Goal: Transaction & Acquisition: Purchase product/service

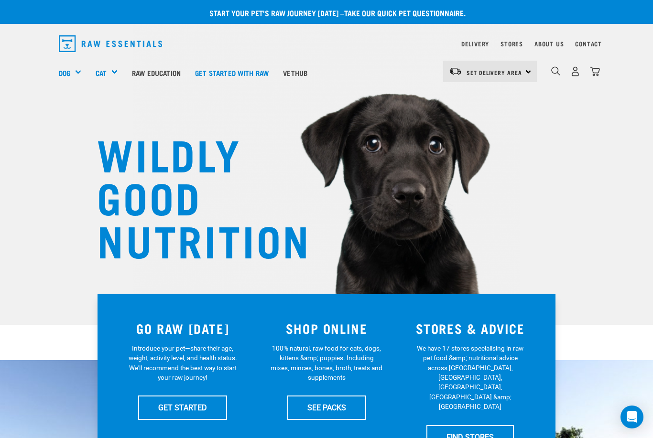
click at [529, 73] on div "Set Delivery Area North Island South Island" at bounding box center [490, 72] width 94 height 22
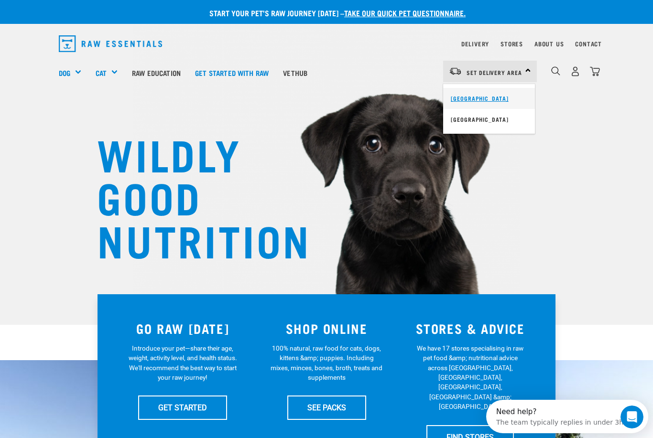
click at [484, 99] on link "[GEOGRAPHIC_DATA]" at bounding box center [489, 98] width 92 height 21
click at [598, 69] on img "dropdown navigation" at bounding box center [595, 71] width 10 height 10
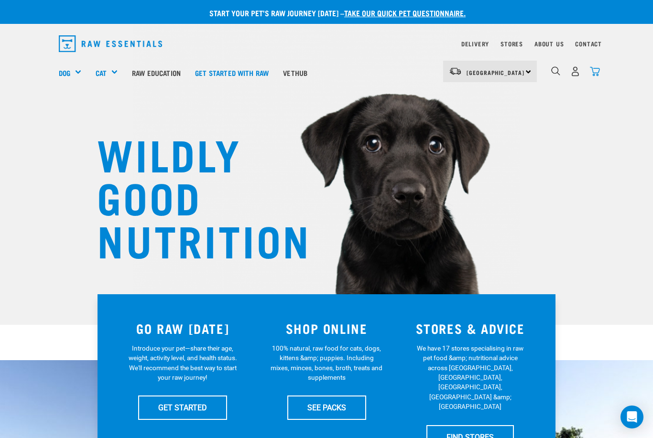
click at [593, 68] on img "dropdown navigation" at bounding box center [595, 71] width 10 height 10
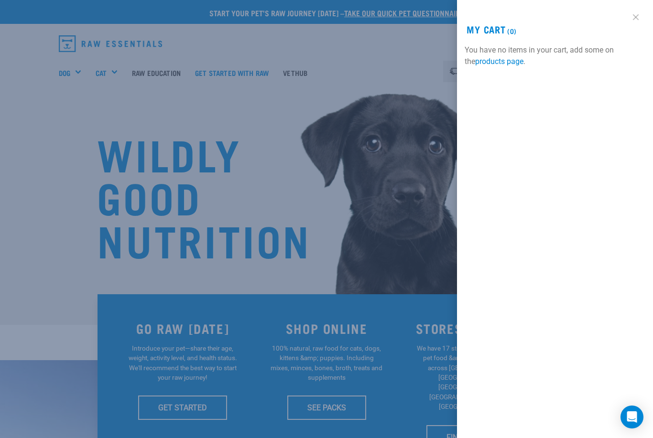
click at [638, 12] on link at bounding box center [635, 17] width 15 height 15
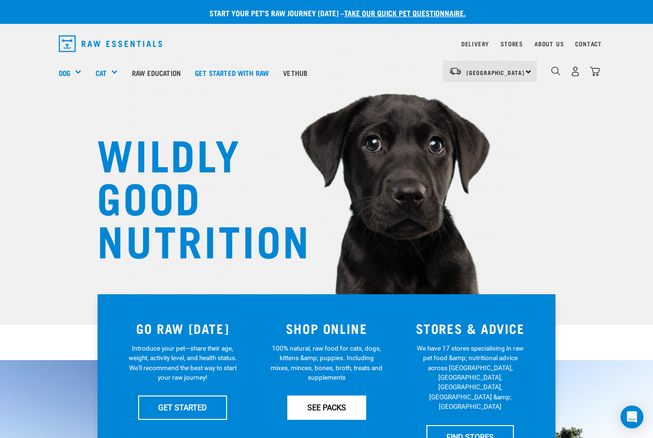
click at [332, 404] on link "SEE PACKS" at bounding box center [326, 408] width 79 height 24
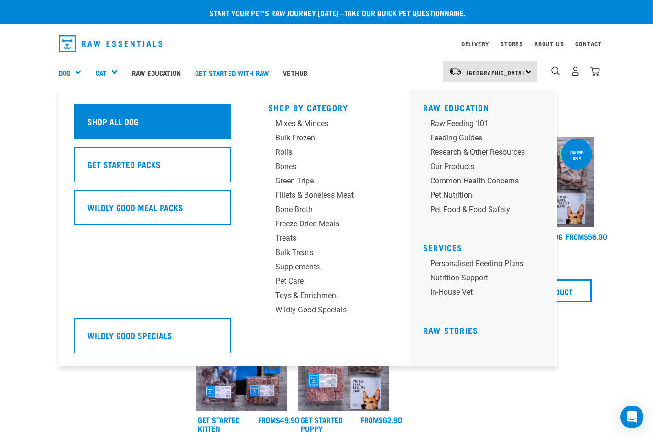
click at [123, 121] on h5 "Shop All Dog" at bounding box center [112, 121] width 51 height 12
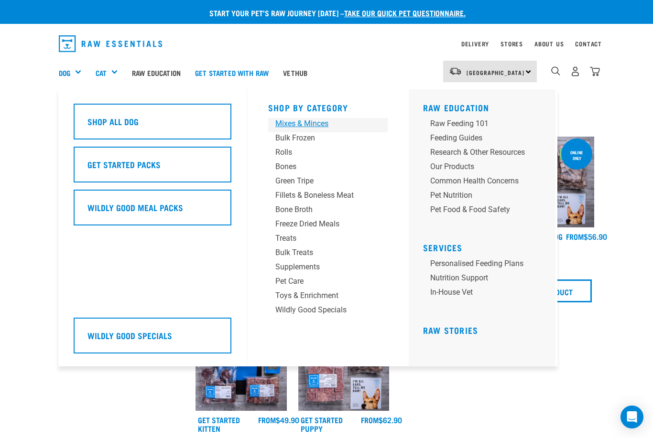
click at [316, 125] on div "Mixes & Minces" at bounding box center [319, 123] width 89 height 11
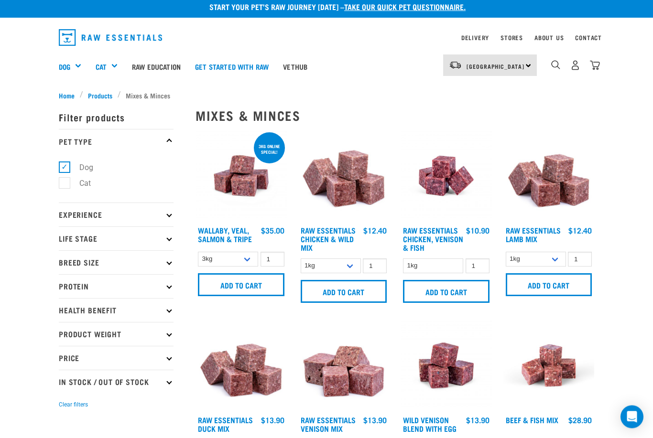
scroll to position [6, 0]
click at [551, 283] on input "Add to cart" at bounding box center [549, 284] width 86 height 23
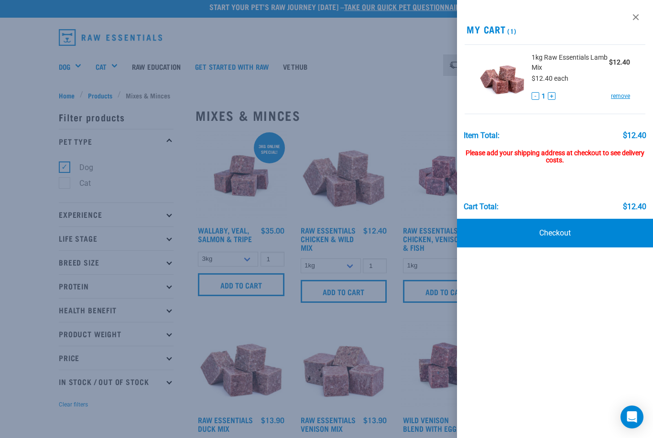
click at [352, 438] on div at bounding box center [326, 219] width 653 height 438
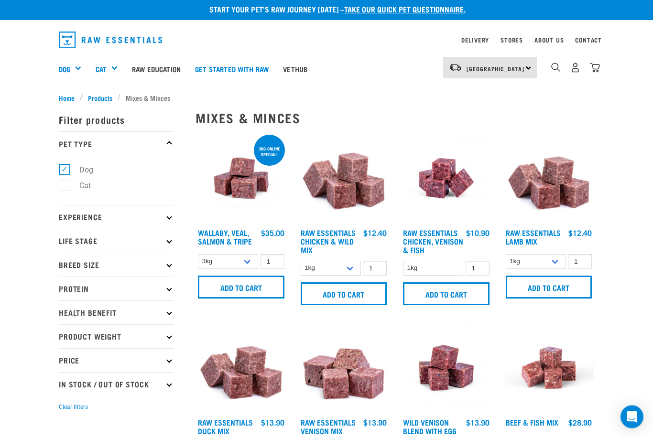
scroll to position [0, 0]
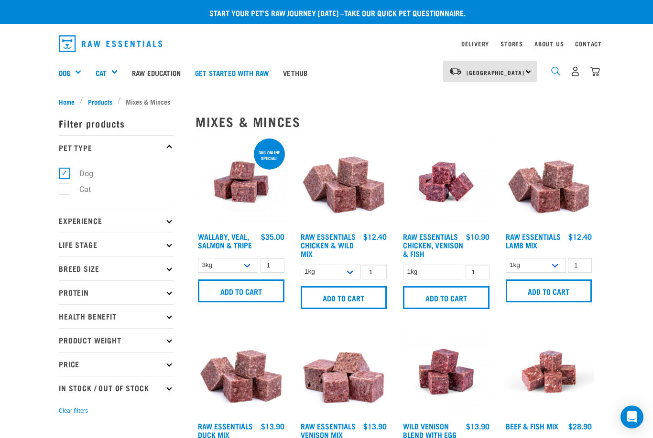
click at [557, 70] on img "dropdown navigation" at bounding box center [555, 70] width 9 height 9
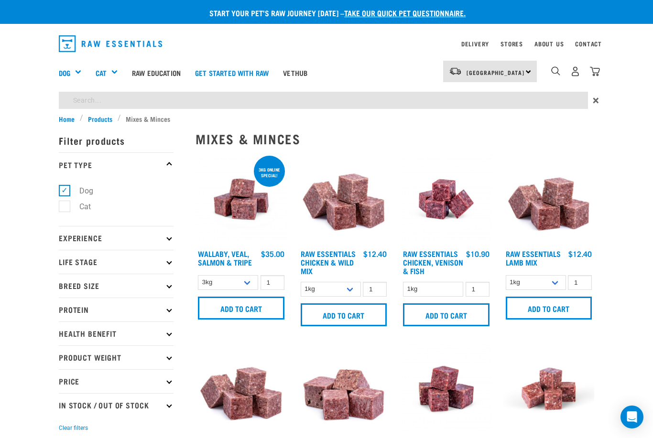
click at [122, 97] on input "search" at bounding box center [323, 100] width 529 height 17
type input "Wallaby,"
click at [278, 282] on input "1" at bounding box center [272, 282] width 24 height 15
type input "2"
click at [242, 305] on input "Add to cart" at bounding box center [241, 308] width 86 height 23
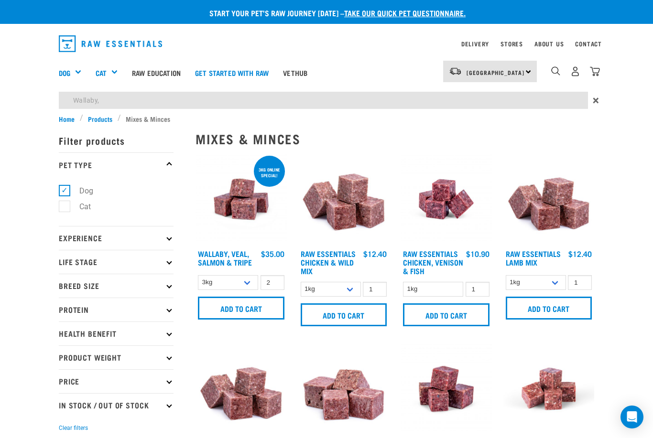
click at [116, 103] on input "Wallaby," at bounding box center [323, 100] width 529 height 17
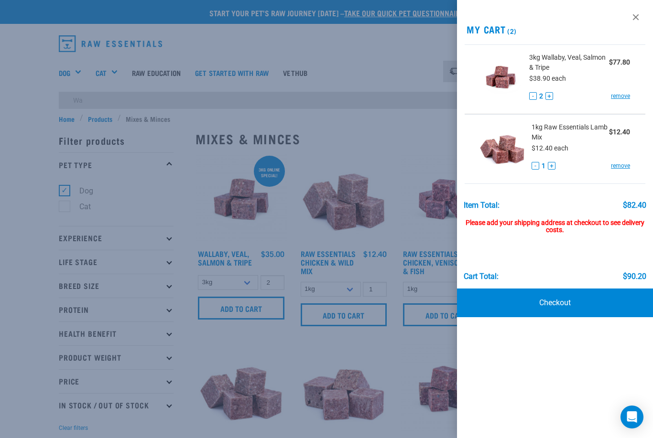
type input "W"
type input "Veal pierces"
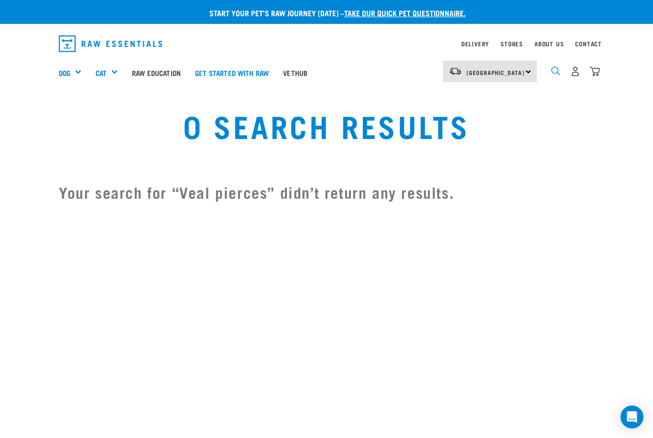
click at [551, 73] on img "dropdown navigation" at bounding box center [555, 70] width 9 height 9
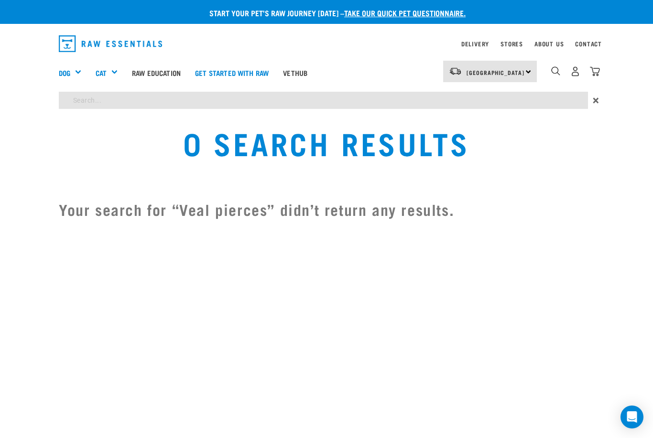
click at [121, 97] on input "search" at bounding box center [323, 100] width 529 height 17
type input "Veal, chicken, heart"
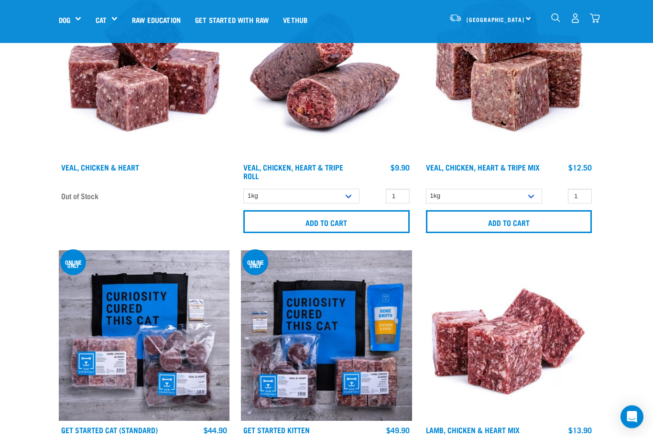
scroll to position [158, 0]
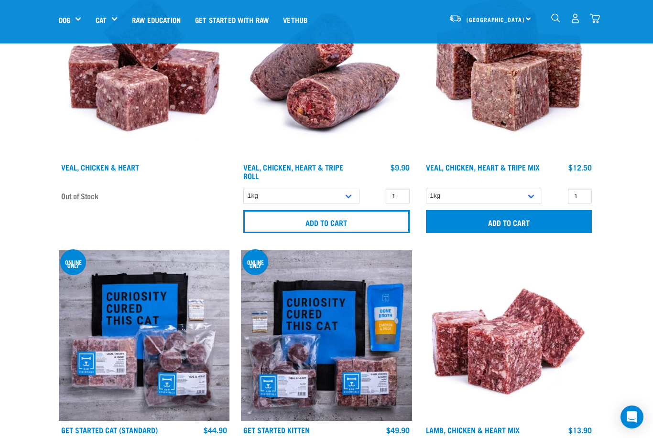
click at [518, 222] on input "Add to cart" at bounding box center [509, 221] width 166 height 23
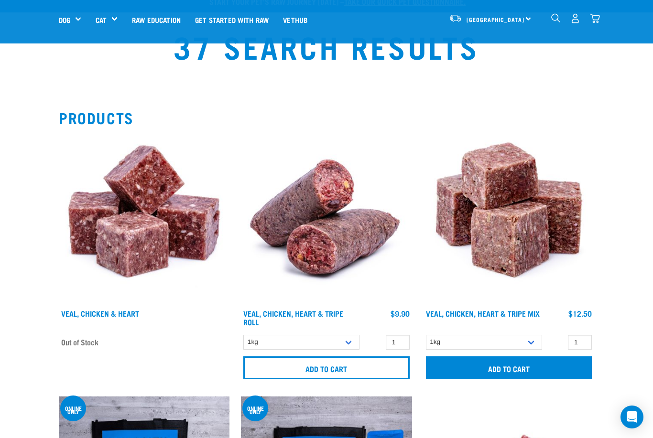
scroll to position [0, 0]
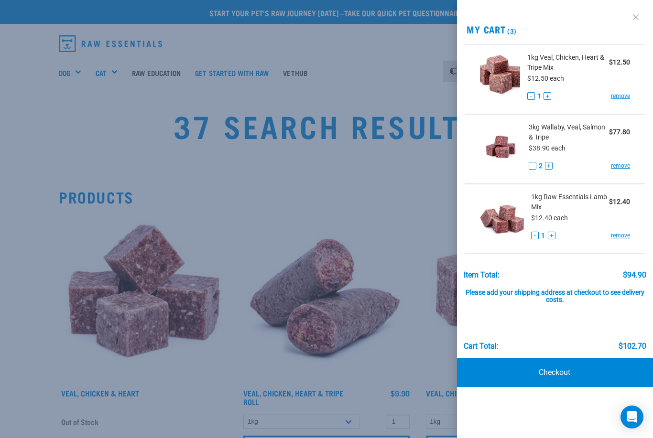
click at [636, 19] on link at bounding box center [635, 17] width 15 height 15
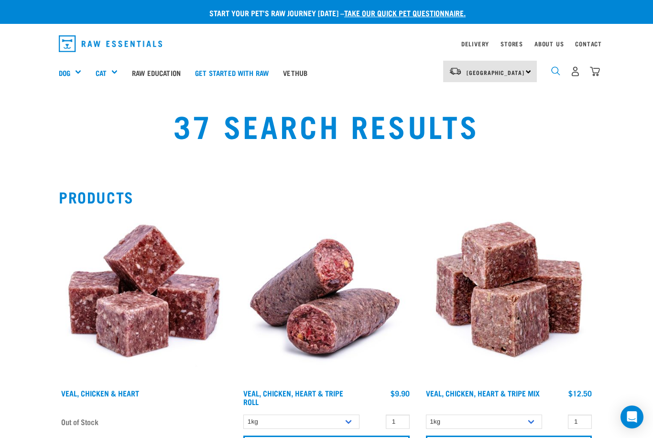
click at [556, 72] on img "dropdown navigation" at bounding box center [555, 70] width 9 height 9
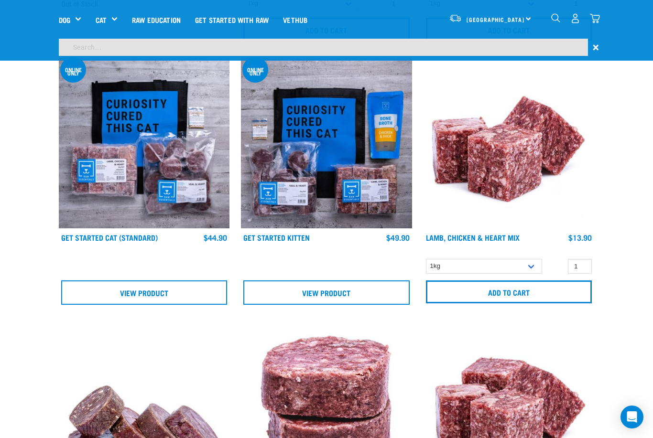
scroll to position [351, 0]
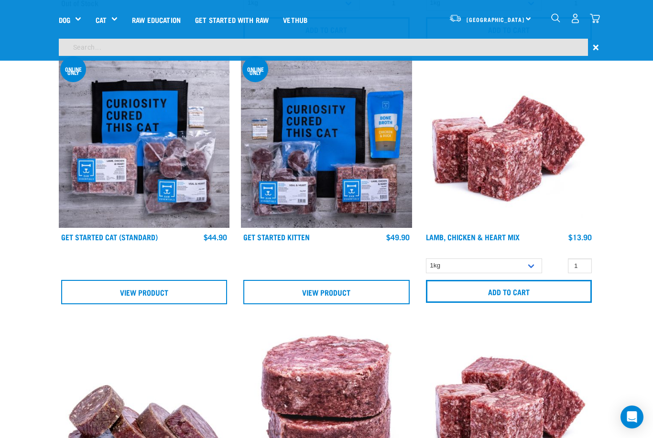
click at [112, 43] on input "search" at bounding box center [323, 47] width 529 height 17
type input "Veal brisket"
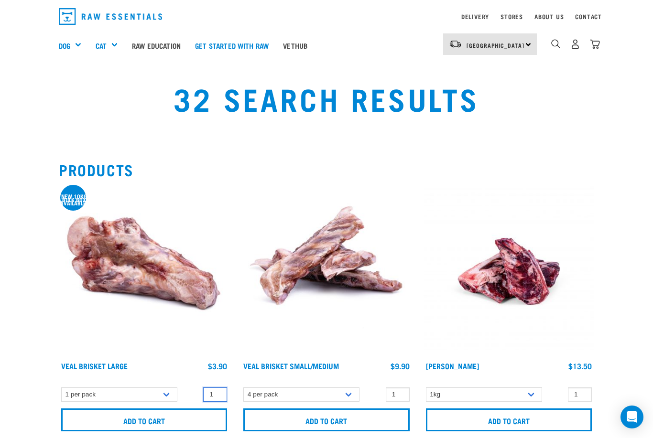
click at [222, 390] on input "1" at bounding box center [215, 395] width 24 height 15
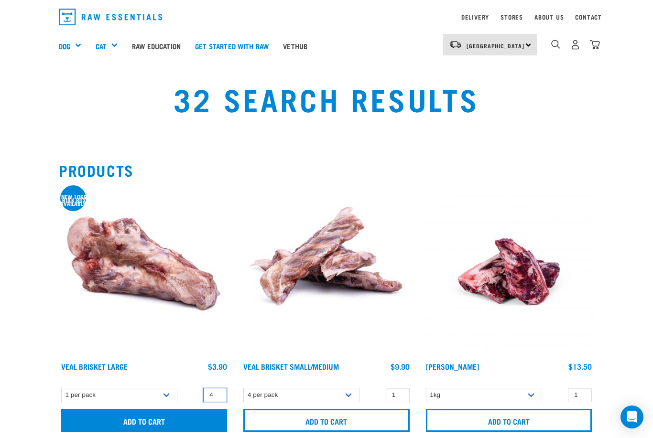
type input "4"
click at [150, 415] on input "Add to cart" at bounding box center [144, 420] width 166 height 23
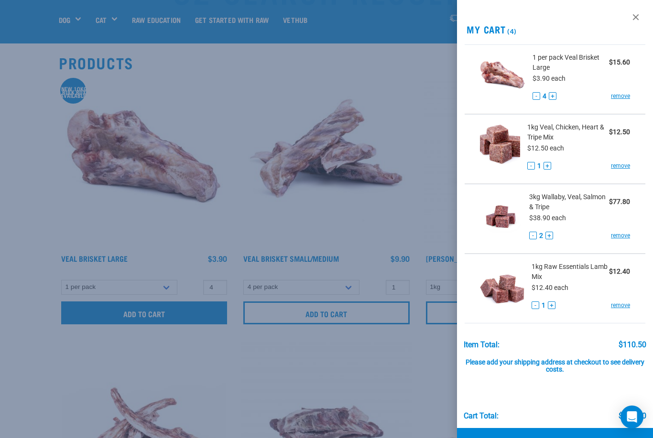
scroll to position [68, 0]
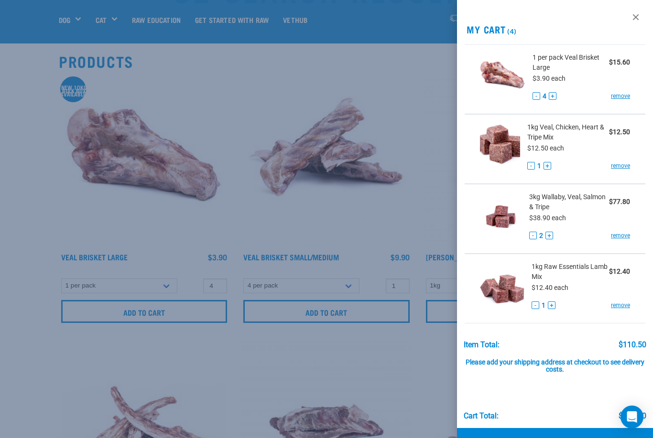
click at [562, 438] on link "Checkout" at bounding box center [555, 442] width 196 height 29
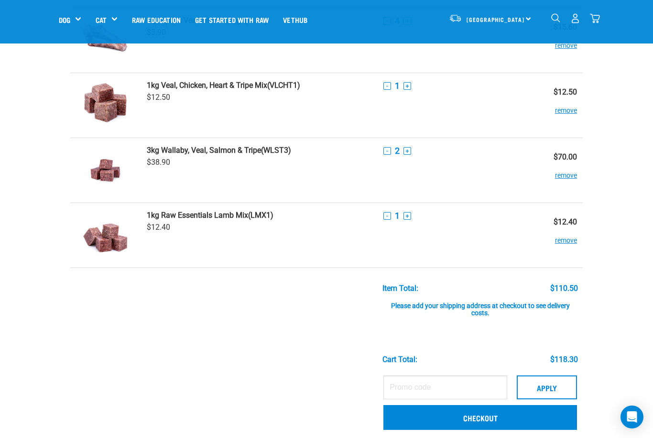
scroll to position [75, 0]
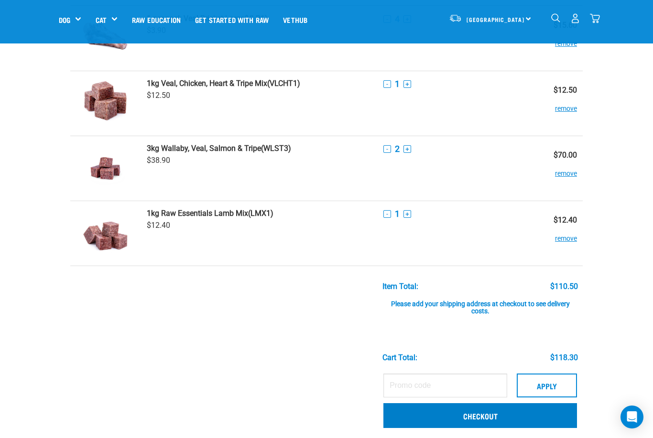
click at [488, 414] on link "Checkout" at bounding box center [480, 415] width 194 height 25
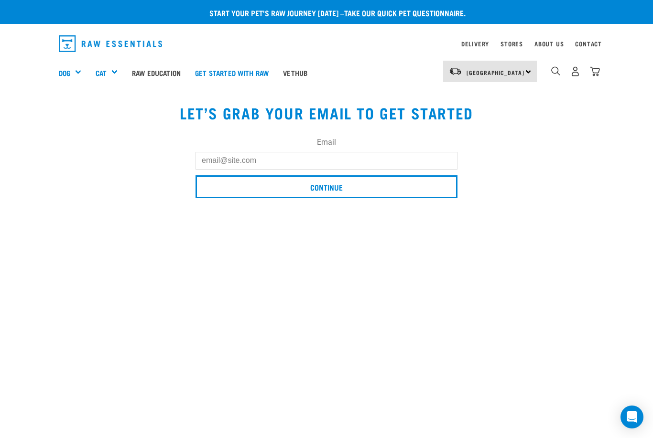
click at [272, 166] on input "Email" at bounding box center [326, 160] width 262 height 17
type input "dkonowe@me.com"
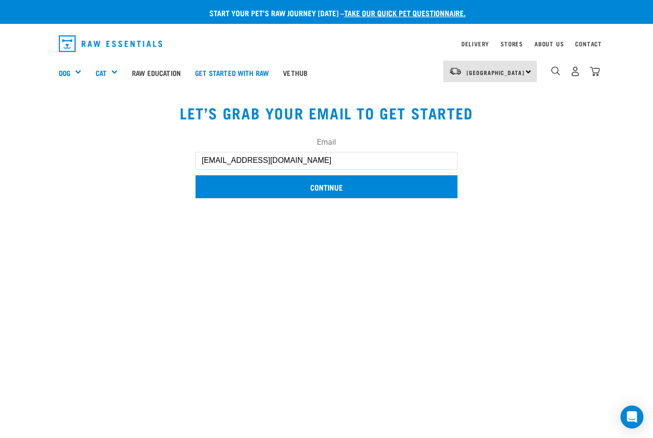
click at [336, 185] on input "Continue" at bounding box center [326, 186] width 262 height 23
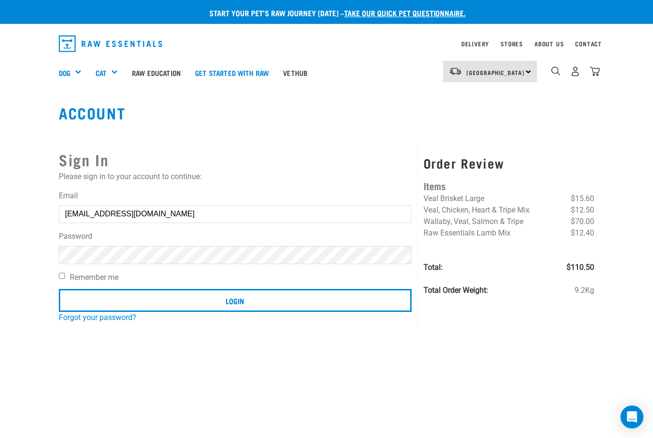
click at [235, 301] on input "Login" at bounding box center [235, 300] width 353 height 23
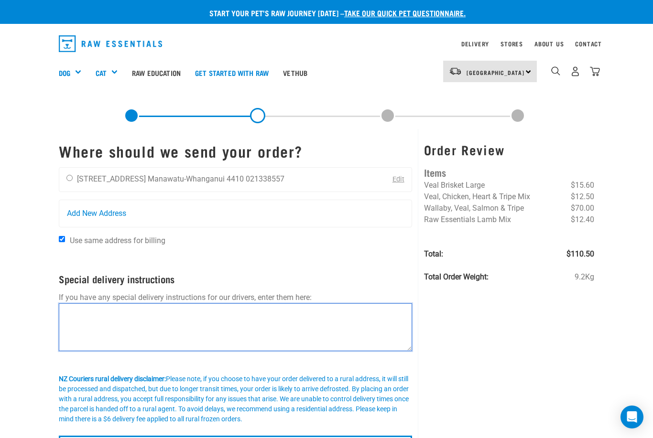
click at [177, 312] on textarea at bounding box center [235, 327] width 353 height 48
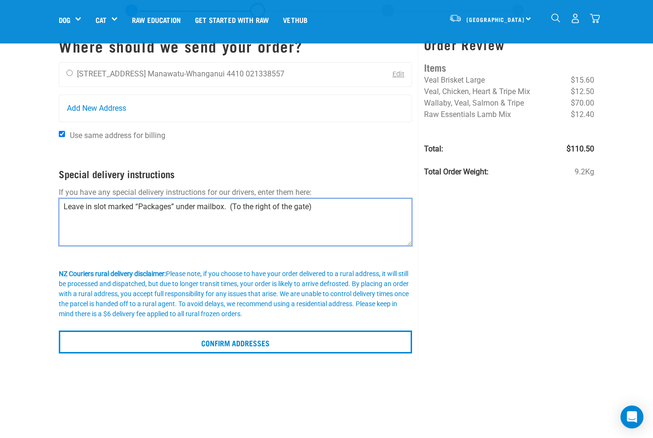
scroll to position [28, 0]
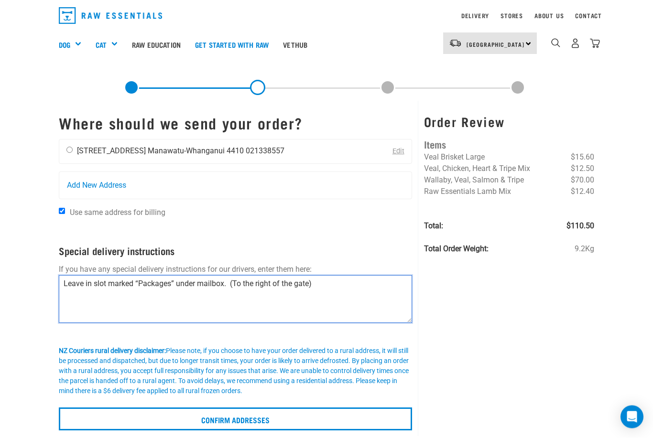
type textarea "Leave in slot marked “Packages” under mailbox. (To the right of the gate)"
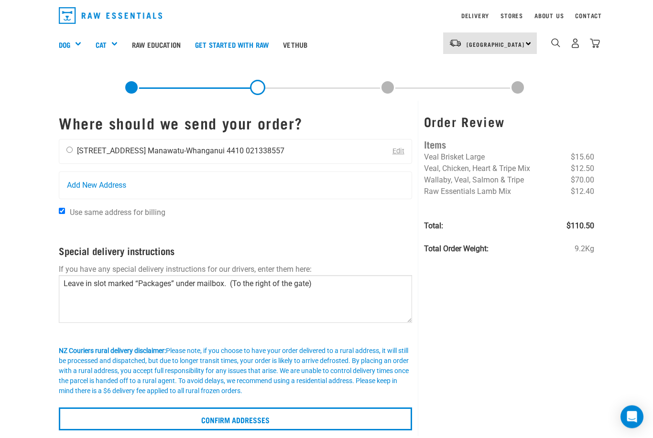
click at [72, 147] on input "radio" at bounding box center [69, 150] width 6 height 6
radio input "true"
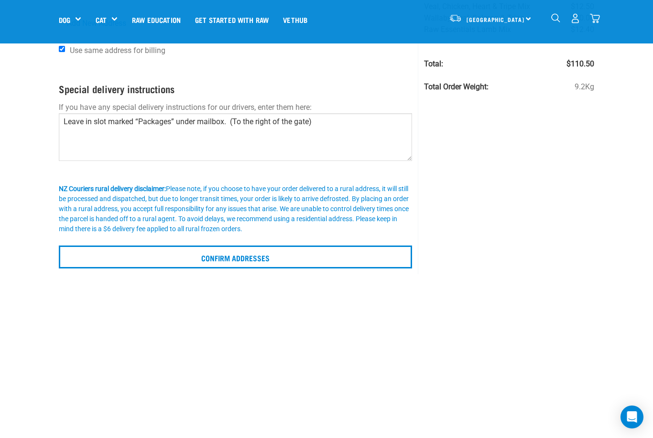
scroll to position [125, 0]
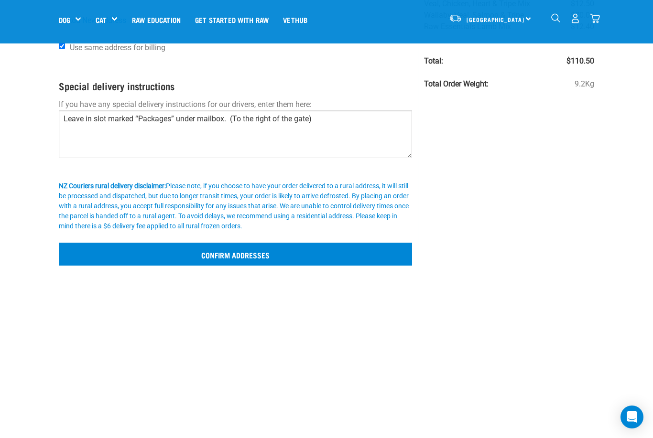
click at [250, 252] on input "Confirm addresses" at bounding box center [235, 254] width 353 height 23
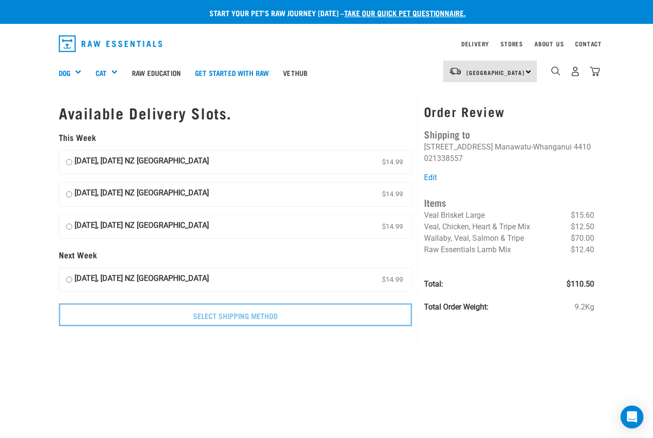
click at [71, 156] on input "24 September, Wednesday NZ Couriers North Island $14.99" at bounding box center [69, 162] width 6 height 14
radio input "true"
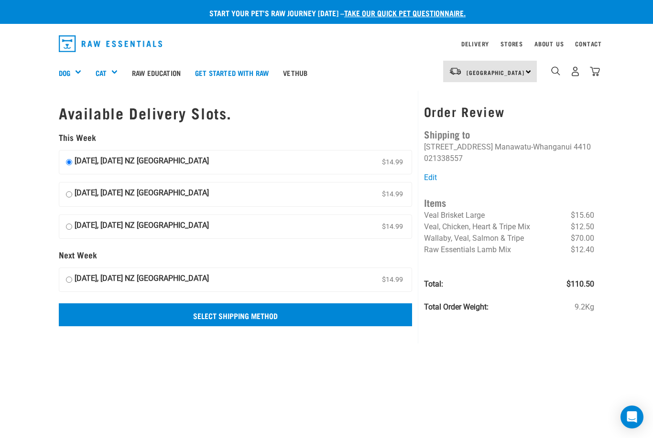
click at [250, 311] on input "Select Shipping Method" at bounding box center [235, 314] width 353 height 23
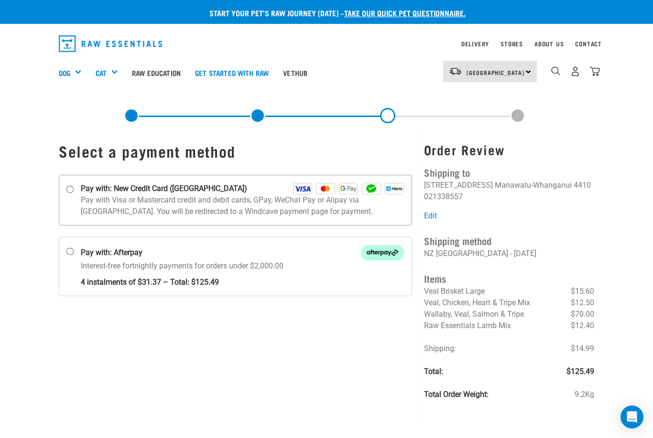
click at [71, 183] on label "Pay with: New Credit Card ([GEOGRAPHIC_DATA])" at bounding box center [235, 200] width 353 height 51
click at [71, 185] on input "Pay with: New Credit Card ([GEOGRAPHIC_DATA])" at bounding box center [70, 189] width 8 height 8
radio input "true"
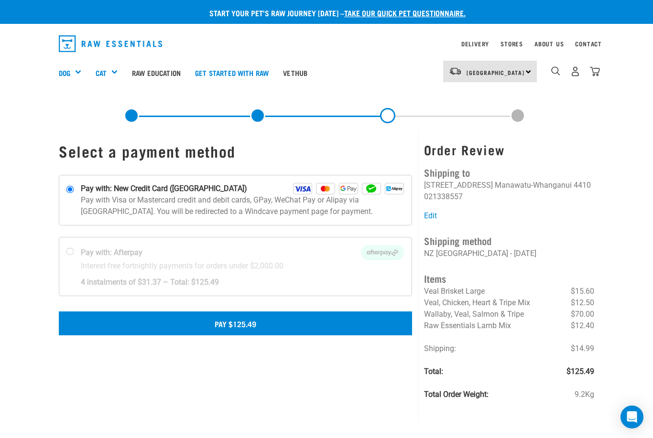
click at [251, 320] on button "Pay $125.49" at bounding box center [235, 324] width 353 height 24
click at [260, 321] on button "Pay $125.49" at bounding box center [235, 324] width 353 height 24
click at [254, 319] on button "Pay $125.49" at bounding box center [235, 324] width 353 height 24
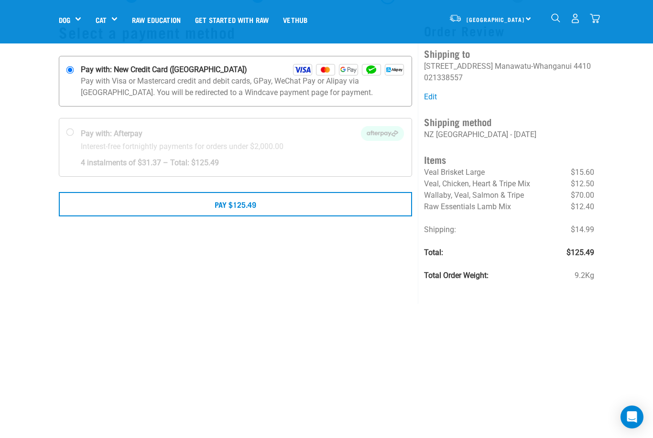
click at [302, 69] on img at bounding box center [302, 69] width 19 height 11
click at [74, 69] on input "Pay with: New Credit Card (Windcave)" at bounding box center [70, 70] width 8 height 8
click at [257, 77] on p "Pay with Visa or Mastercard credit and debit cards, GPay, WeChat Pay or Alipay …" at bounding box center [242, 86] width 323 height 23
click at [74, 74] on input "Pay with: New Credit Card (Windcave)" at bounding box center [70, 70] width 8 height 8
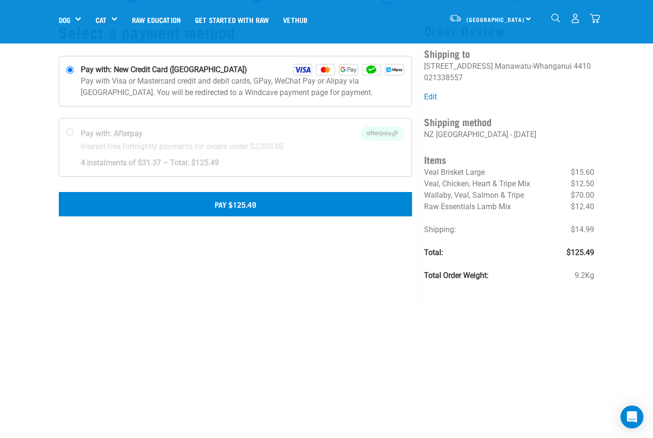
click at [249, 205] on button "Pay $125.49" at bounding box center [235, 204] width 353 height 24
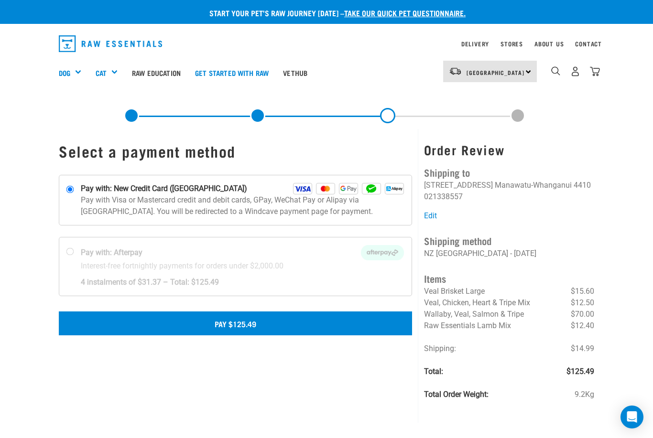
click at [259, 323] on button "Pay $125.49" at bounding box center [235, 324] width 353 height 24
